Goal: Navigation & Orientation: Find specific page/section

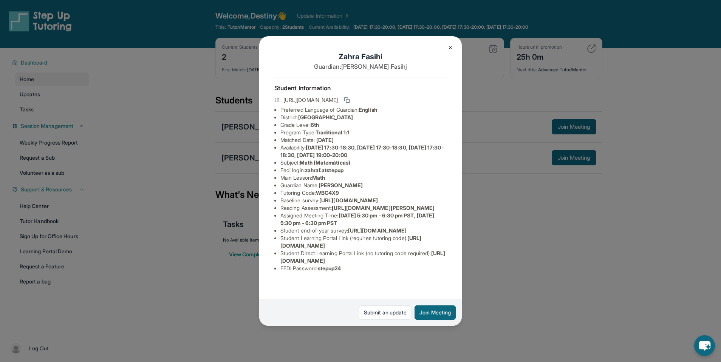
scroll to position [38, 271]
drag, startPoint x: 280, startPoint y: 176, endPoint x: 464, endPoint y: 193, distance: 184.4
click at [464, 193] on div "[PERSON_NAME] Guardian: [PERSON_NAME] Student Information [URL][DOMAIN_NAME] Pr…" at bounding box center [360, 181] width 721 height 362
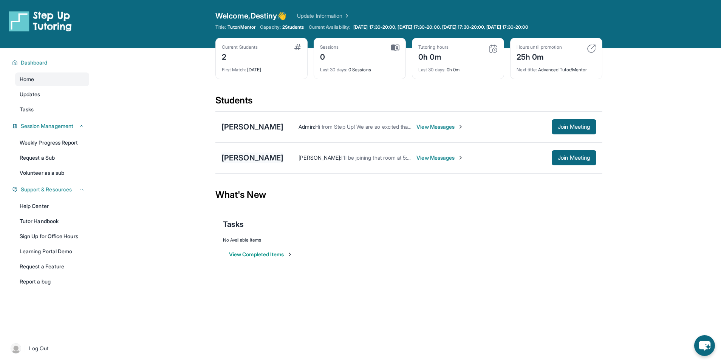
click at [261, 155] on div "[PERSON_NAME]" at bounding box center [252, 158] width 62 height 11
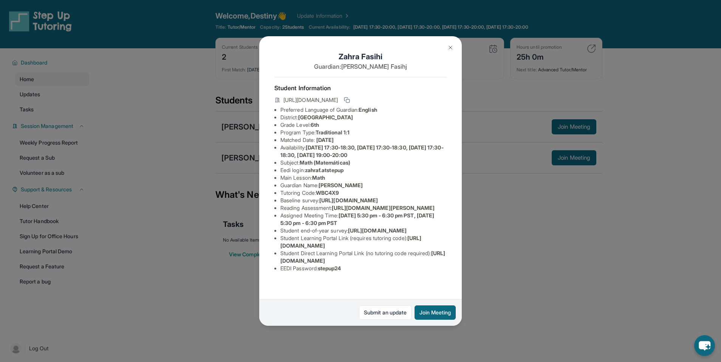
scroll to position [0, 271]
drag, startPoint x: 280, startPoint y: 214, endPoint x: 434, endPoint y: 226, distance: 154.2
click at [434, 226] on div "Zahra Fasihi Guardian: Mohammad Fasihj Student Information https://student-port…" at bounding box center [360, 181] width 203 height 290
copy span "https://airtable.com/apprlfn8WjpjBUn2G/shrK0QR6AaNyG5psY?prefill_Type%20of%20Fo…"
click at [333, 213] on div "Zahra Fasihi Guardian: Mohammad Fasihj Student Information https://student-port…" at bounding box center [360, 181] width 203 height 290
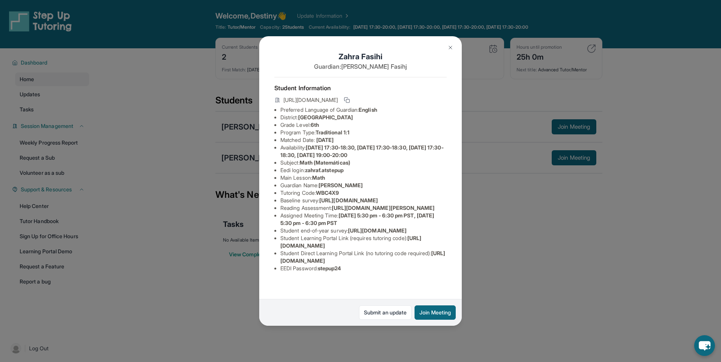
scroll to position [0, 0]
click at [454, 49] on button at bounding box center [450, 47] width 15 height 15
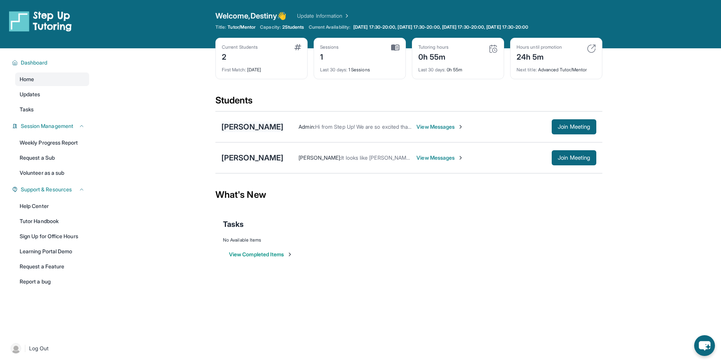
click at [261, 122] on div "[PERSON_NAME]" at bounding box center [252, 127] width 62 height 11
click at [571, 128] on span "Join Meeting" at bounding box center [574, 127] width 32 height 5
